Goal: Task Accomplishment & Management: Use online tool/utility

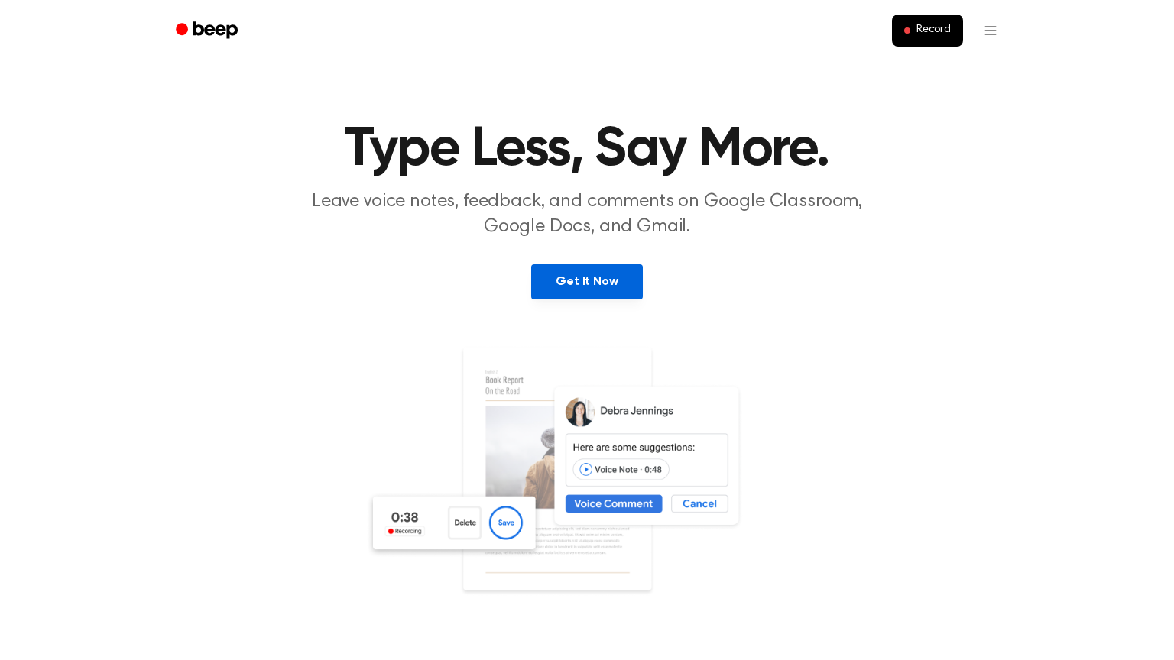
click at [620, 280] on link "Get It Now" at bounding box center [586, 282] width 111 height 35
click at [807, 347] on img at bounding box center [586, 493] width 443 height 294
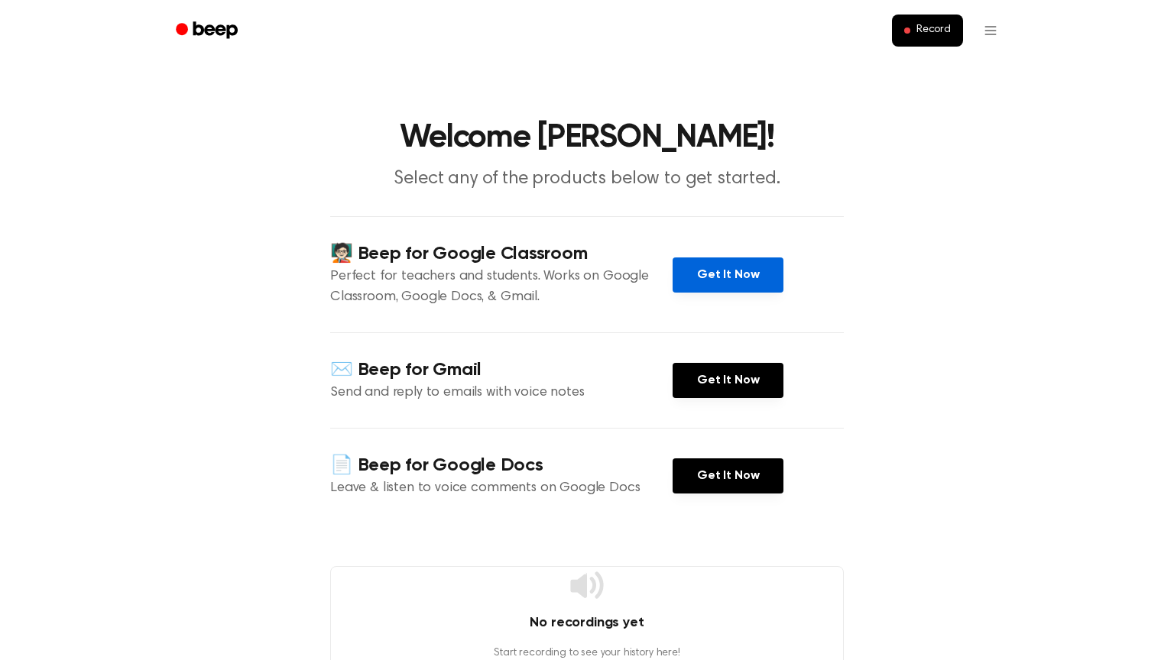
click at [732, 263] on link "Get It Now" at bounding box center [728, 275] width 111 height 35
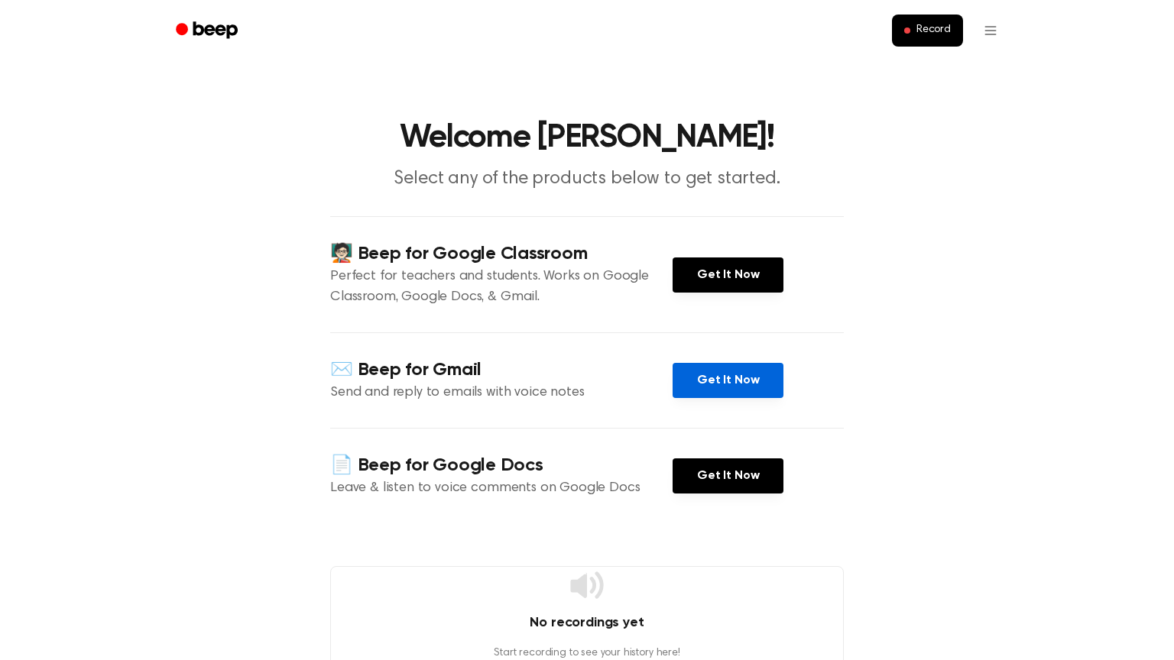
click at [710, 388] on link "Get It Now" at bounding box center [728, 380] width 111 height 35
click at [946, 35] on span "Record" at bounding box center [934, 31] width 34 height 14
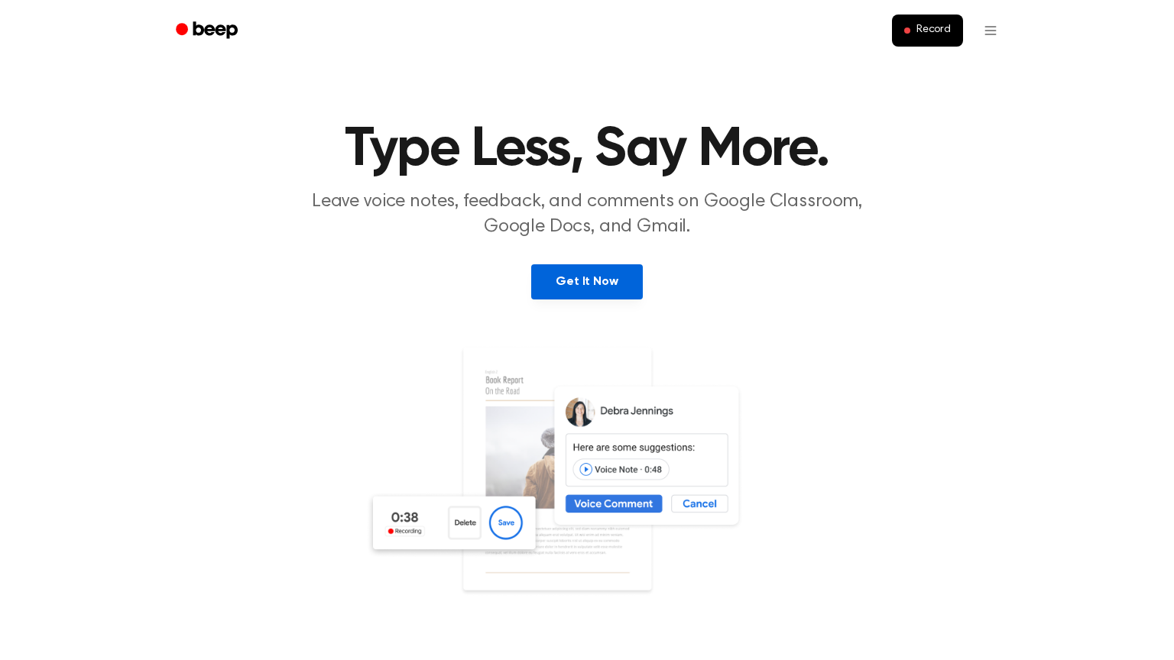
click at [594, 284] on link "Get It Now" at bounding box center [586, 282] width 111 height 35
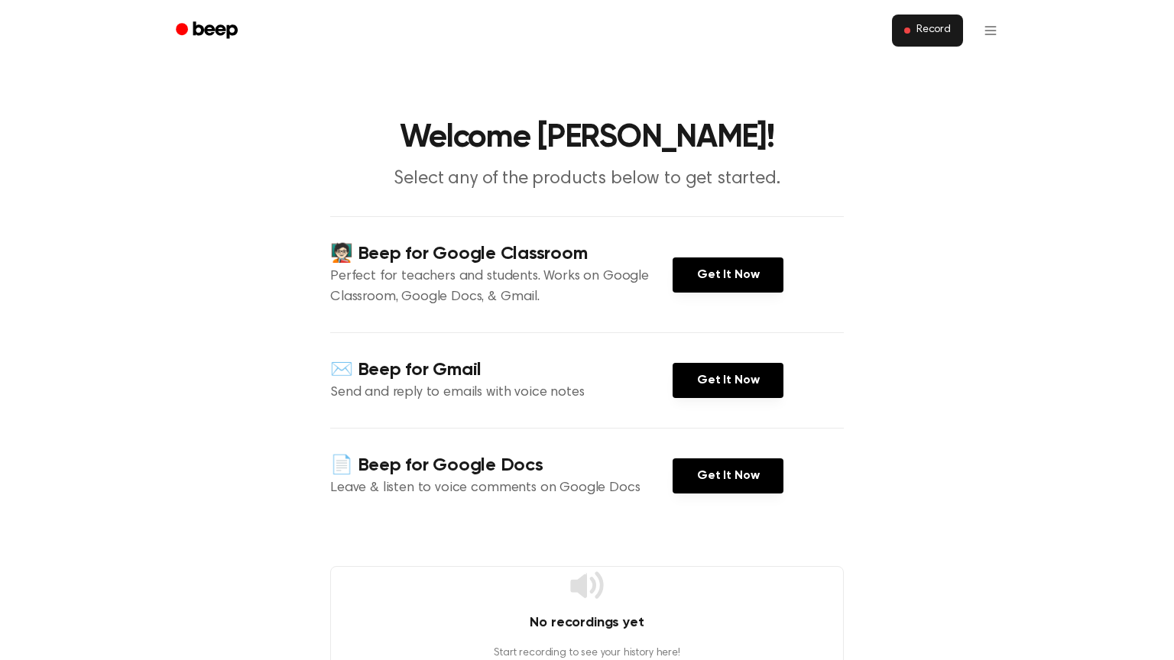
click at [920, 26] on span "Record" at bounding box center [934, 31] width 34 height 14
